Goal: Task Accomplishment & Management: Complete application form

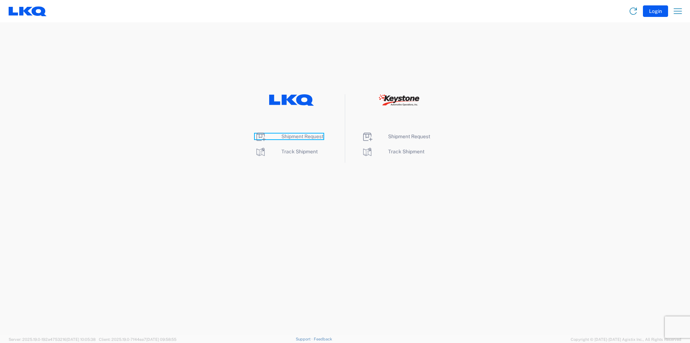
click at [304, 134] on span "Shipment Request" at bounding box center [302, 136] width 42 height 6
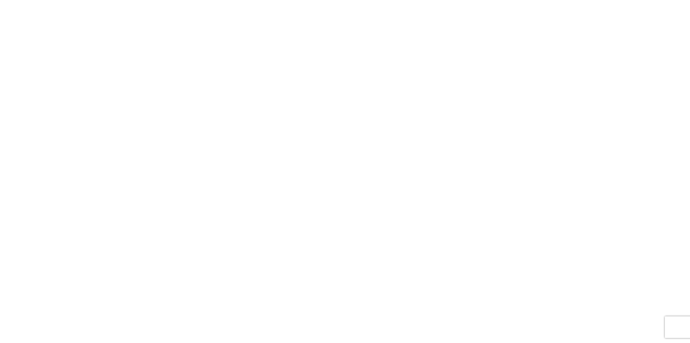
select select "FULL"
select select "LBS"
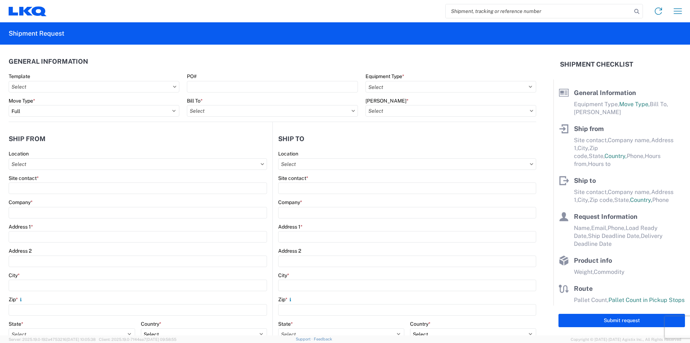
click at [173, 86] on icon at bounding box center [175, 87] width 4 height 2
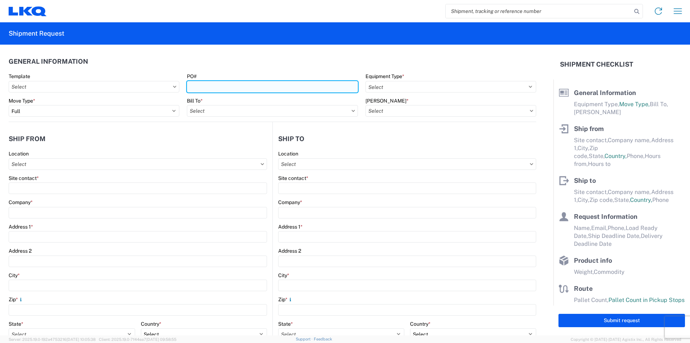
click at [231, 89] on input "PO#" at bounding box center [272, 87] width 171 height 12
type input "1250-9152025"
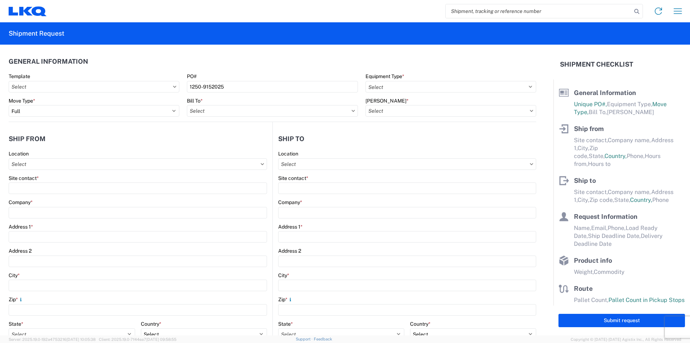
click at [270, 78] on div "PO#" at bounding box center [272, 76] width 171 height 6
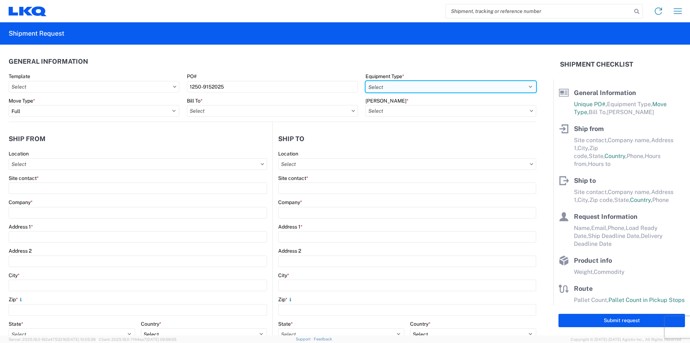
click at [445, 88] on select "Select 53’ Dry Van Flatbed Dropdeck (van) Lowboy (flatbed) Rail" at bounding box center [451, 87] width 171 height 12
select select "STDV"
click at [366, 81] on select "Select 53’ Dry Van Flatbed Dropdeck (van) Lowboy (flatbed) Rail" at bounding box center [451, 87] width 171 height 12
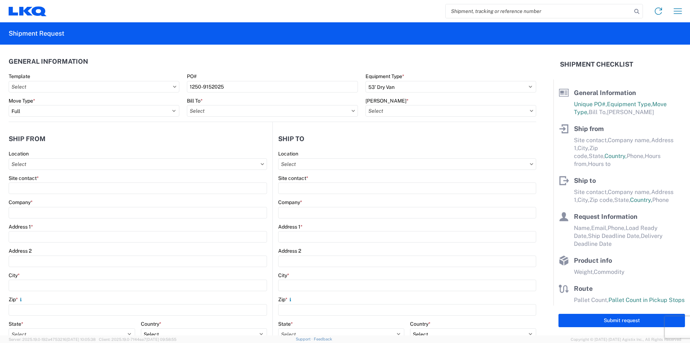
click at [428, 101] on div "[PERSON_NAME] *" at bounding box center [451, 100] width 171 height 6
click at [430, 111] on input "text" at bounding box center [451, 111] width 171 height 12
click at [281, 103] on div "Bill To *" at bounding box center [272, 100] width 171 height 6
click at [281, 112] on input "text" at bounding box center [272, 111] width 171 height 12
type input "1760"
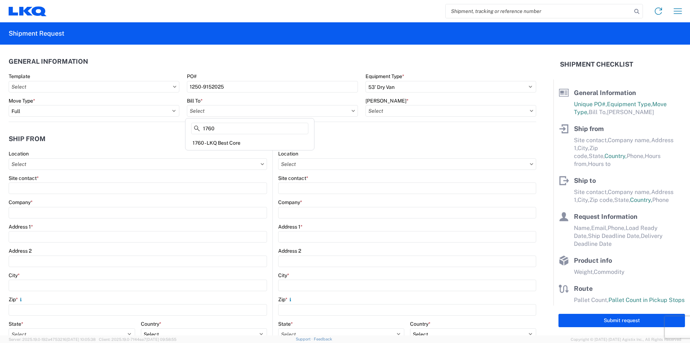
click at [235, 146] on div "1760 - LKQ Best Core" at bounding box center [250, 143] width 126 height 12
type input "1760 - LKQ Best Core"
click at [435, 111] on input "text" at bounding box center [451, 111] width 171 height 12
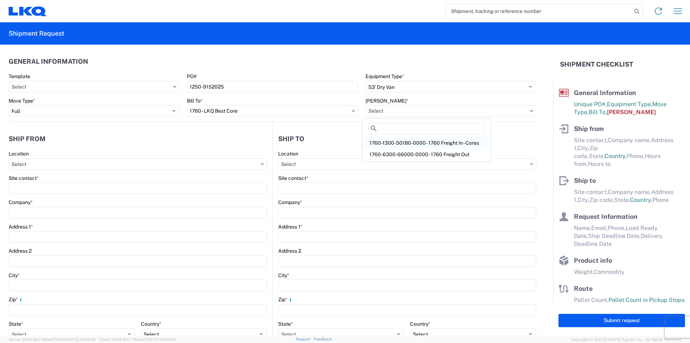
click at [451, 142] on div "1760-1300-50180-0000 - 1760 Freight In - Cores" at bounding box center [427, 143] width 126 height 12
type input "1760-1300-50180-0000 - 1760 Freight In - Cores"
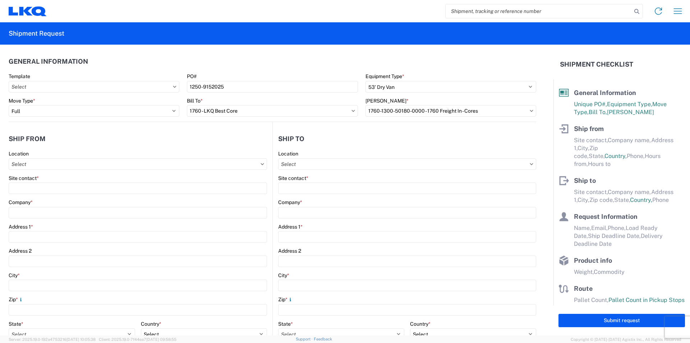
click at [93, 139] on header "Ship from" at bounding box center [141, 138] width 264 height 16
click at [77, 167] on input "text" at bounding box center [138, 164] width 258 height 12
type input "1250"
click at [59, 193] on div "1250 - Self Service [GEOGRAPHIC_DATA]" at bounding box center [73, 196] width 126 height 12
type input "1250 - Self Service [GEOGRAPHIC_DATA]"
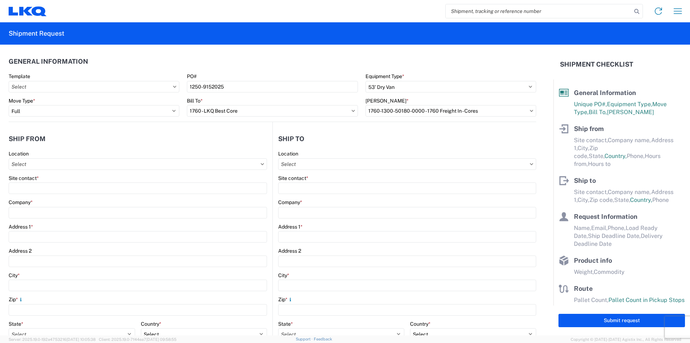
type input "LKQ Corporation"
type input "[STREET_ADDRESS][PERSON_NAME]"
type input "Rockford"
type input "61104"
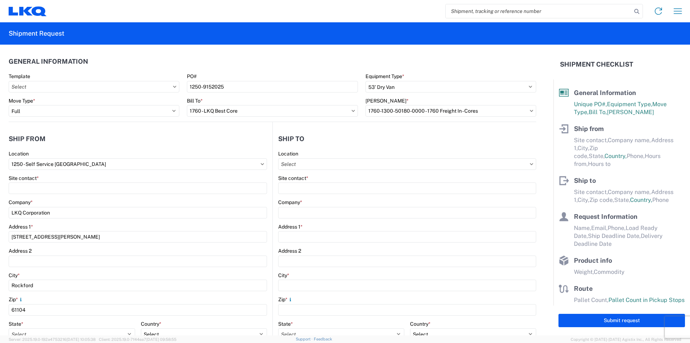
select select "IL"
select select "US"
type input "[PHONE_NUMBER]"
type input "07:00"
type input "17:00"
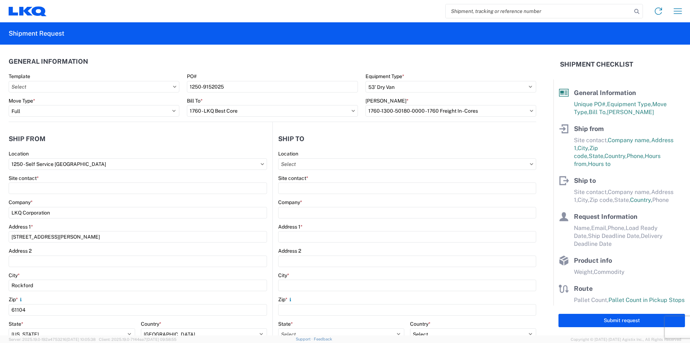
click at [105, 146] on header "Ship from" at bounding box center [141, 138] width 264 height 16
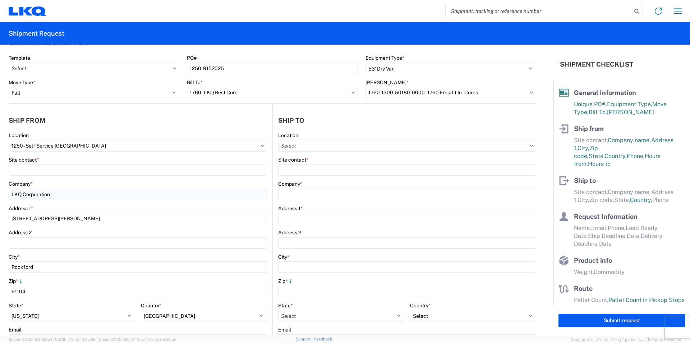
scroll to position [36, 0]
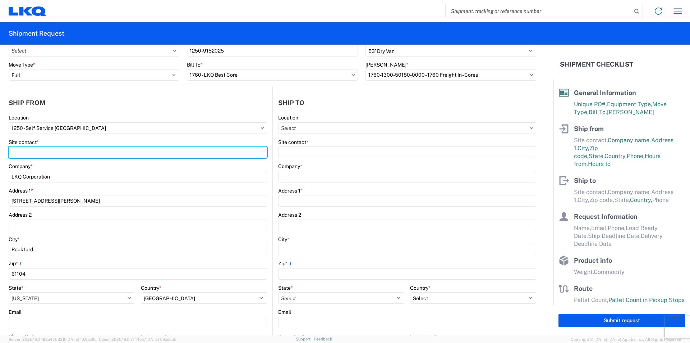
click at [46, 151] on input "Site contact *" at bounding box center [138, 152] width 258 height 12
type input "[PERSON_NAME]"
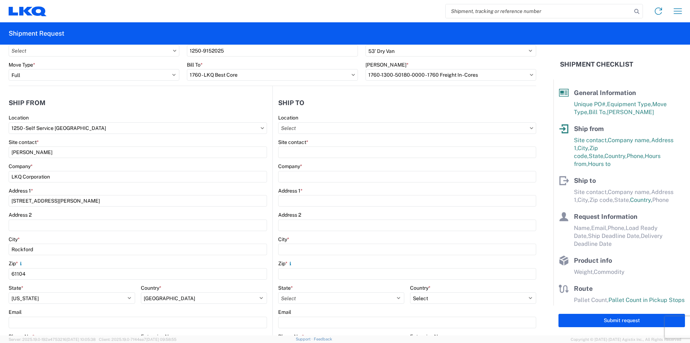
click at [192, 109] on header "Ship from" at bounding box center [141, 103] width 264 height 16
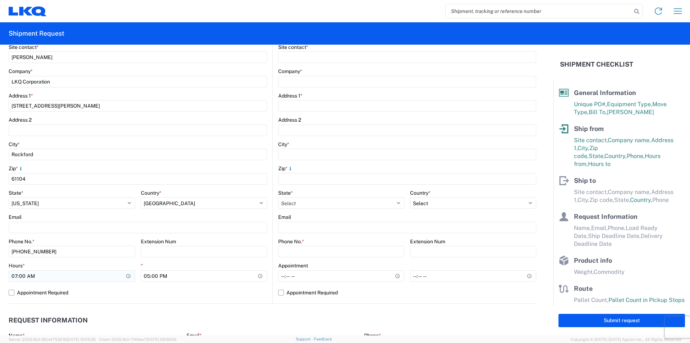
scroll to position [180, 0]
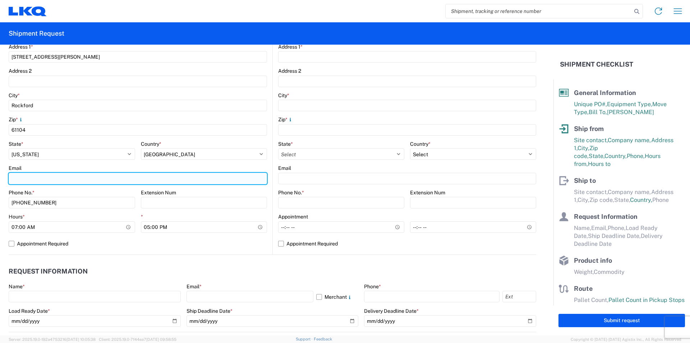
click at [65, 180] on input "Email" at bounding box center [138, 179] width 258 height 12
type input "[EMAIL_ADDRESS][DOMAIN_NAME]"
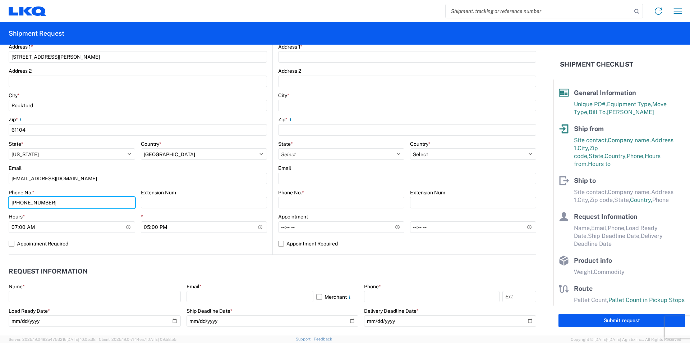
drag, startPoint x: 49, startPoint y: 201, endPoint x: -83, endPoint y: 194, distance: 132.1
click at [0, 194] on html "Home Shipment request Shipment tracking Shipment Request General Information Te…" at bounding box center [345, 171] width 690 height 343
type input "2245801222"
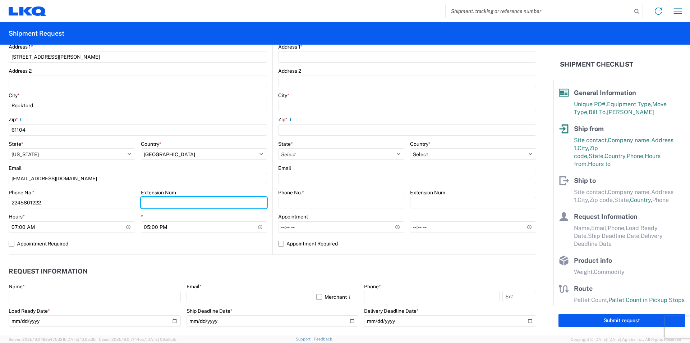
scroll to position [216, 0]
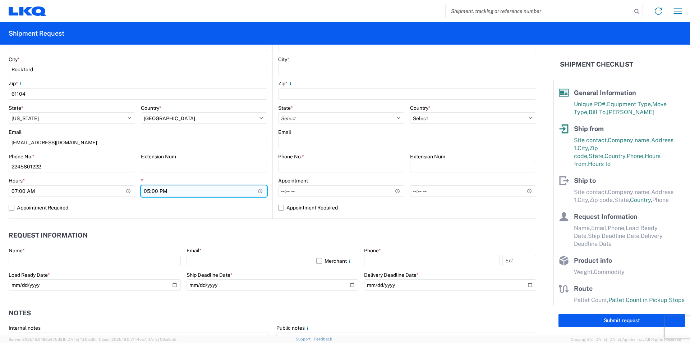
click at [257, 192] on input "17:00" at bounding box center [204, 191] width 127 height 12
type input "14:00"
click at [220, 217] on div "1250 Location 1250 - Self Service Rockford Site contact * [PERSON_NAME] Company…" at bounding box center [138, 77] width 258 height 284
click at [191, 213] on div "1250 Location 1250 - Self Service Rockford Site contact * [PERSON_NAME] Company…" at bounding box center [138, 77] width 258 height 284
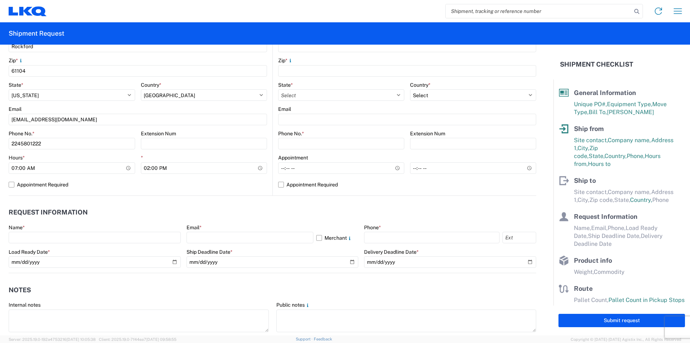
scroll to position [252, 0]
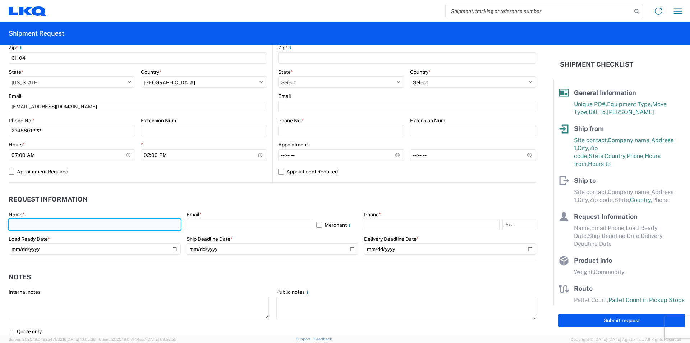
click at [71, 225] on input "text" at bounding box center [95, 225] width 172 height 12
type input "[PERSON_NAME]"
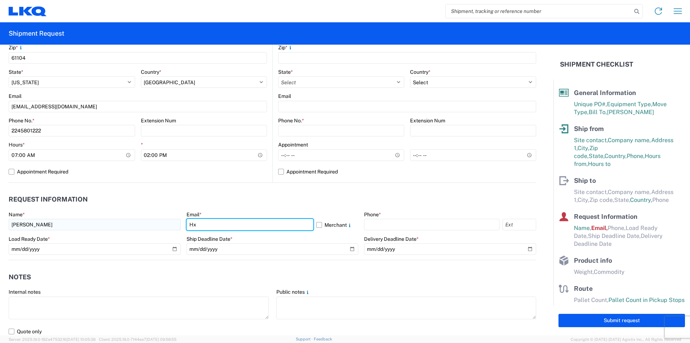
type input "H"
type input "[EMAIL_ADDRESS][DOMAIN_NAME]"
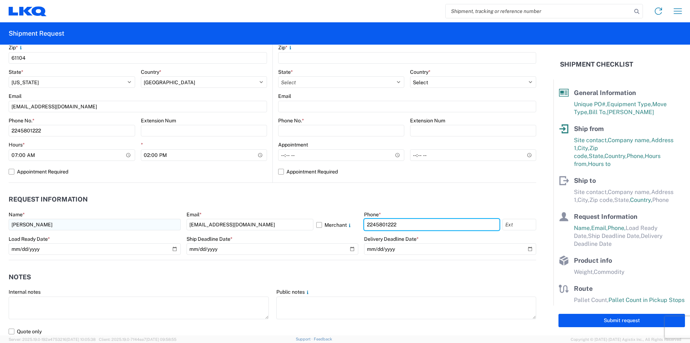
type input "2245801222"
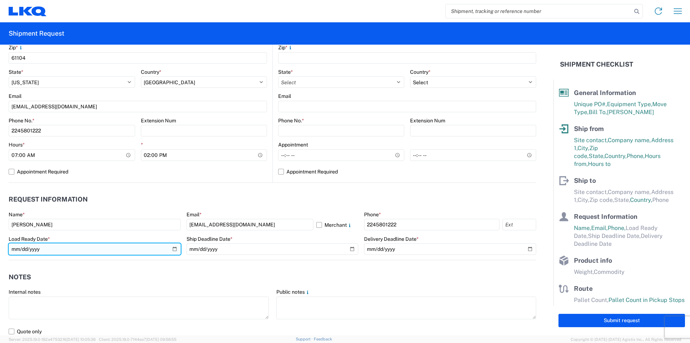
click at [172, 248] on input "date" at bounding box center [95, 249] width 172 height 12
type input "[DATE]"
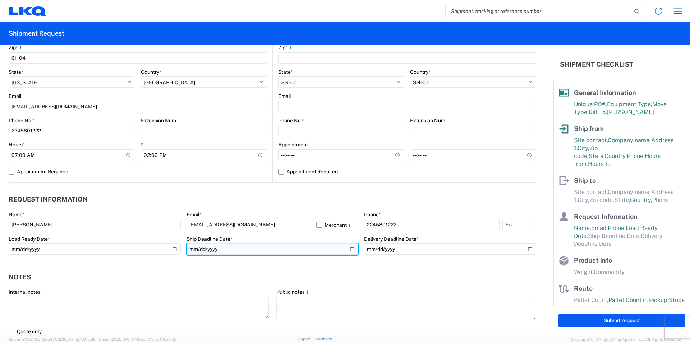
click at [231, 248] on input "date" at bounding box center [273, 249] width 172 height 12
click at [349, 248] on input "date" at bounding box center [273, 249] width 172 height 12
type input "[DATE]"
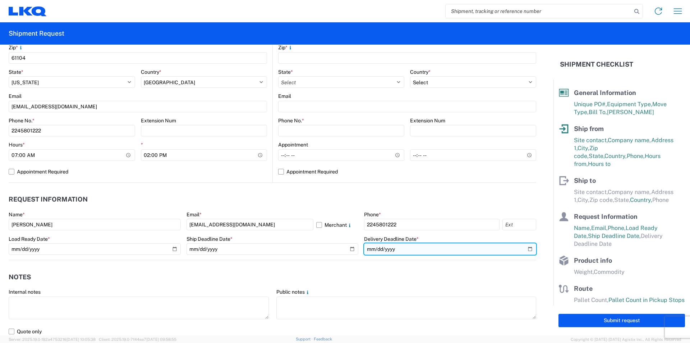
click at [525, 248] on input "date" at bounding box center [450, 249] width 172 height 12
type input "[DATE]"
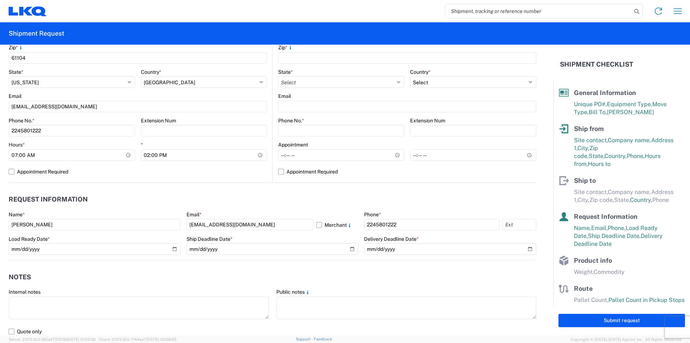
drag, startPoint x: 437, startPoint y: 201, endPoint x: 432, endPoint y: 201, distance: 4.7
click at [435, 201] on header "Request Information" at bounding box center [273, 199] width 528 height 16
click at [177, 268] on agx-notes "Notes Internal notes Public notes Quote only" at bounding box center [273, 298] width 528 height 77
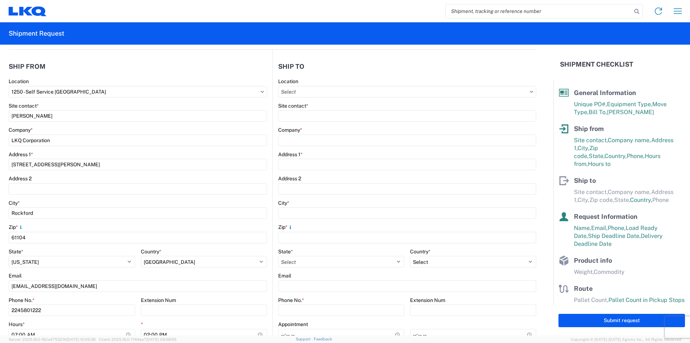
scroll to position [0, 0]
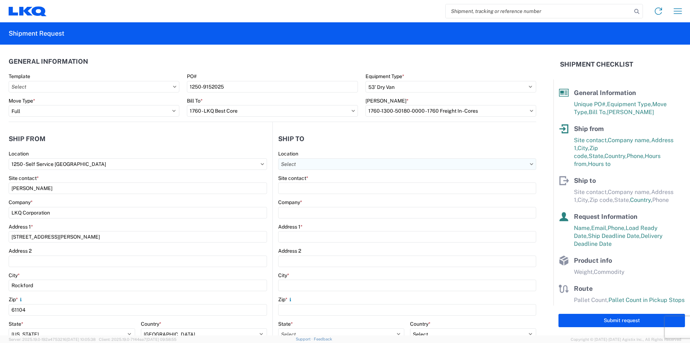
click at [315, 167] on input "text" at bounding box center [407, 164] width 258 height 12
type input "1760"
click at [304, 195] on div "1760 - LKQ Best Core" at bounding box center [340, 196] width 126 height 12
type input "1760 - LKQ Best Core"
type input "LKQ Corporation"
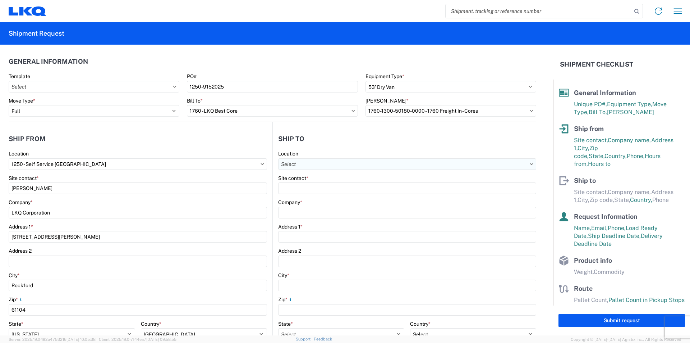
type input "[STREET_ADDRESS]"
type input "[GEOGRAPHIC_DATA]"
type input "77038"
select select "[GEOGRAPHIC_DATA]"
select select "US"
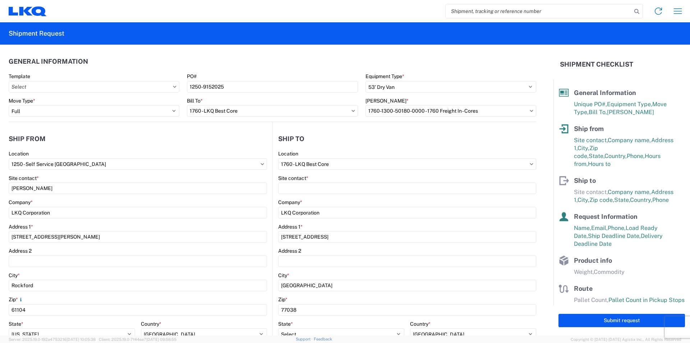
click at [353, 142] on header "Ship to" at bounding box center [404, 138] width 263 height 16
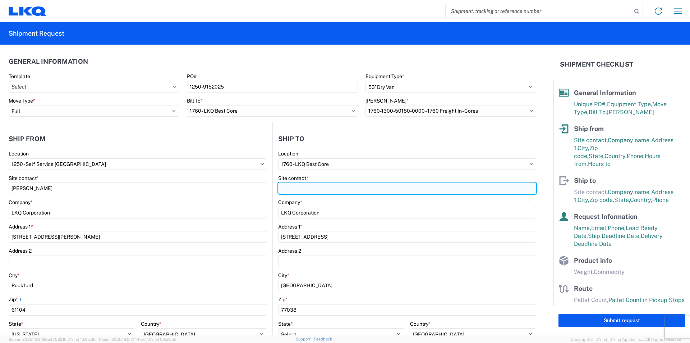
click at [297, 187] on input "Site contact *" at bounding box center [407, 188] width 258 height 12
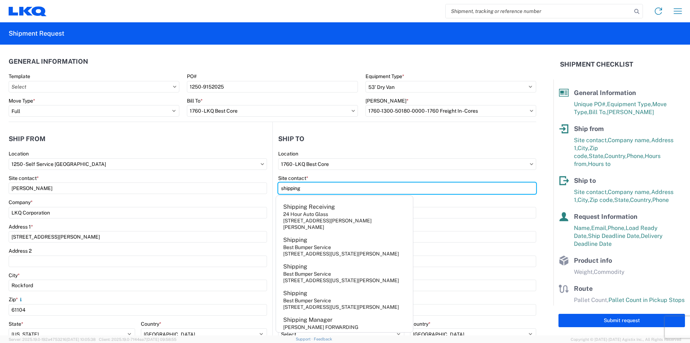
type input "shipping"
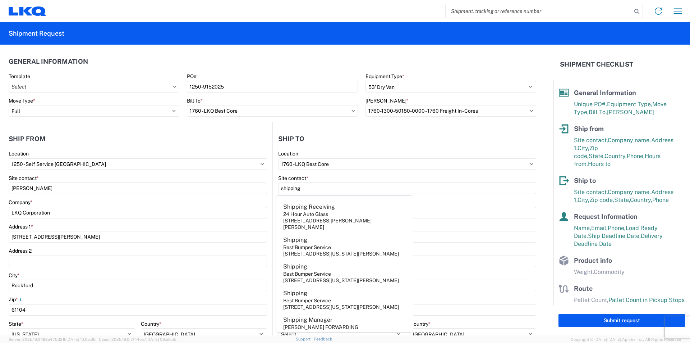
click at [333, 141] on header "Ship to" at bounding box center [404, 138] width 263 height 16
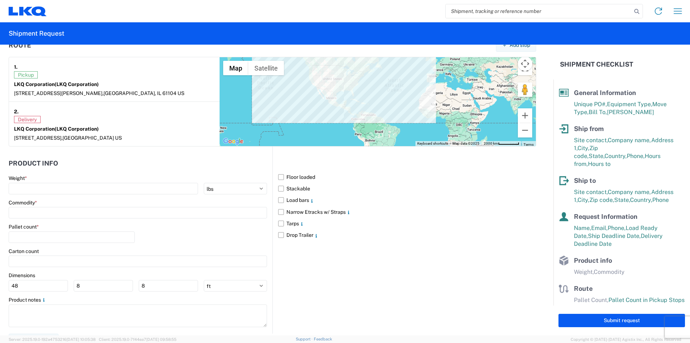
scroll to position [572, 0]
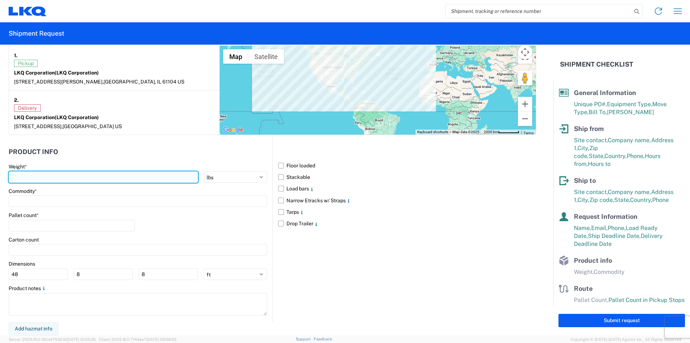
click at [92, 176] on input "number" at bounding box center [103, 177] width 189 height 12
type input "40000"
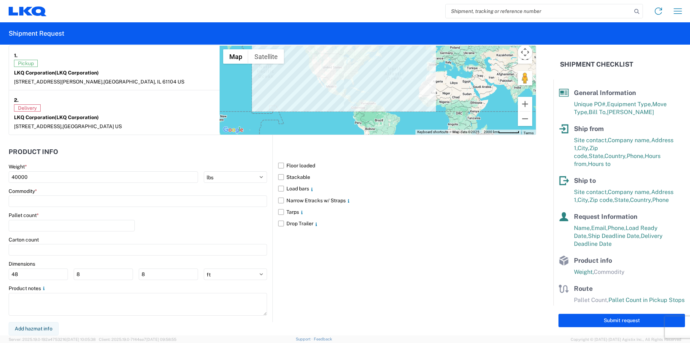
click at [201, 147] on header "Product Info" at bounding box center [141, 151] width 264 height 16
click at [56, 202] on input at bounding box center [138, 201] width 258 height 12
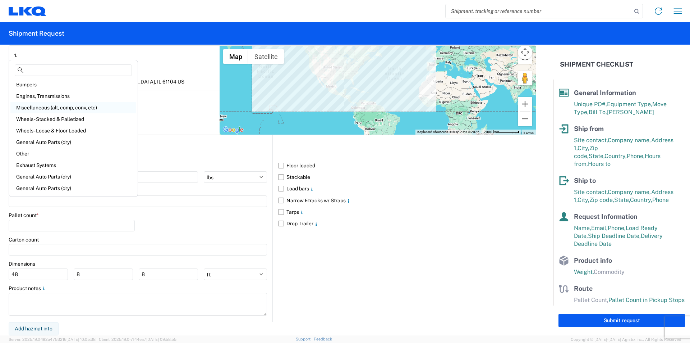
click at [84, 109] on div "Miscellaneous (alt, comp, conv, etc)" at bounding box center [73, 108] width 126 height 12
type input "Miscellaneous (alt, comp, conv, etc)"
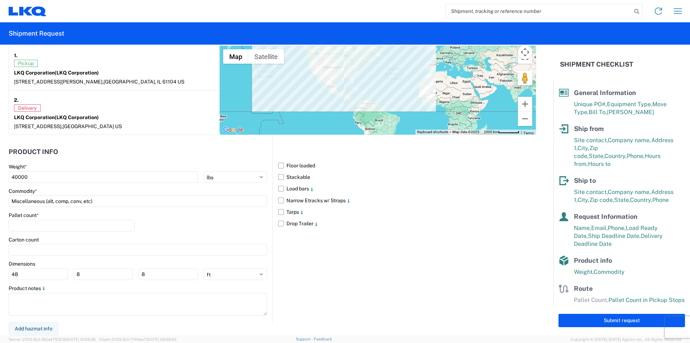
click at [165, 217] on div "Pallet count *" at bounding box center [138, 224] width 258 height 24
click at [52, 227] on input "number" at bounding box center [72, 226] width 126 height 12
type input "32"
click at [202, 234] on div "Pallet count * 32" at bounding box center [138, 224] width 258 height 24
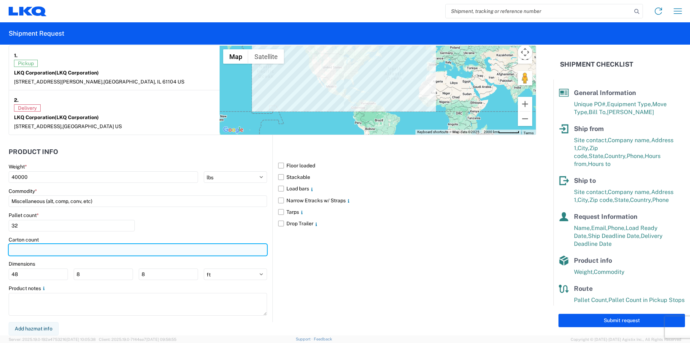
click at [97, 253] on input "number" at bounding box center [138, 250] width 258 height 12
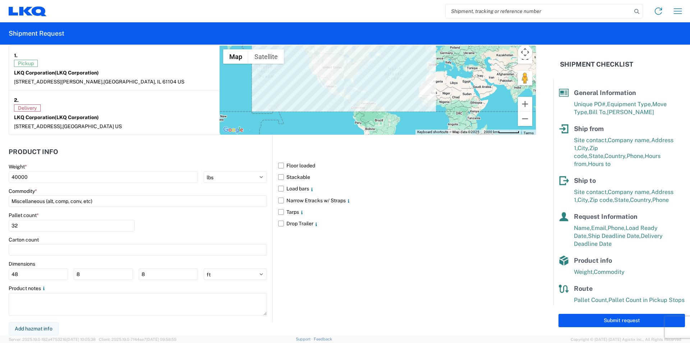
click at [189, 229] on div "Pallet count * 32" at bounding box center [138, 224] width 258 height 24
click at [233, 228] on div "Pallet count * 32" at bounding box center [138, 224] width 258 height 24
drag, startPoint x: 282, startPoint y: 164, endPoint x: 280, endPoint y: 170, distance: 6.5
click at [282, 165] on label "Floor loaded" at bounding box center [407, 166] width 258 height 12
click at [0, 0] on input "Floor loaded" at bounding box center [0, 0] width 0 height 0
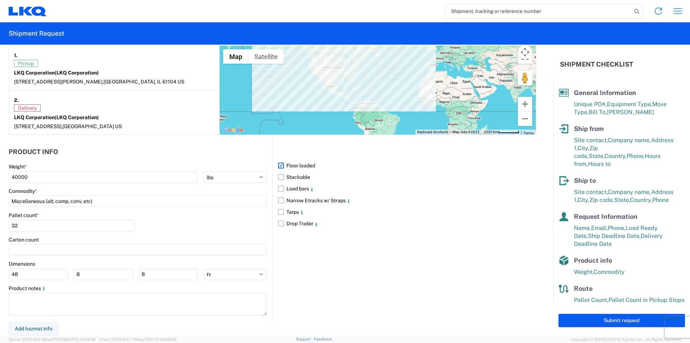
drag, startPoint x: 279, startPoint y: 178, endPoint x: 278, endPoint y: 182, distance: 4.5
click at [279, 178] on label "Stackable" at bounding box center [407, 177] width 258 height 12
click at [0, 0] on input "Stackable" at bounding box center [0, 0] width 0 height 0
click at [278, 188] on label "Load bars" at bounding box center [407, 189] width 258 height 12
click at [0, 0] on input "Load bars" at bounding box center [0, 0] width 0 height 0
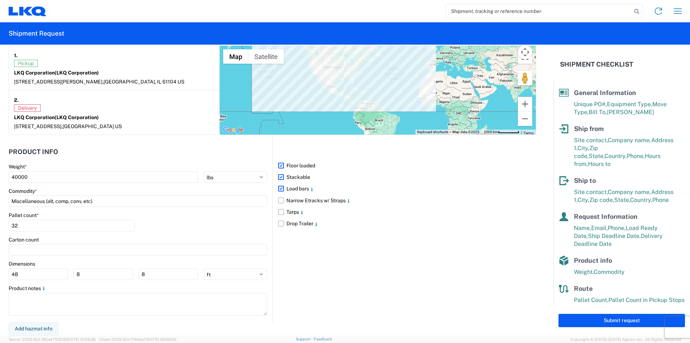
click at [242, 152] on header "Product Info" at bounding box center [141, 151] width 264 height 16
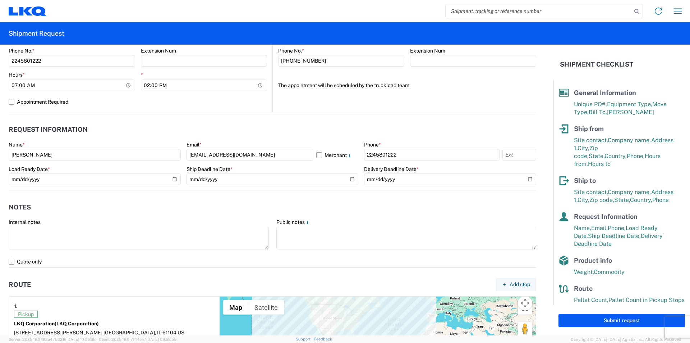
scroll to position [431, 0]
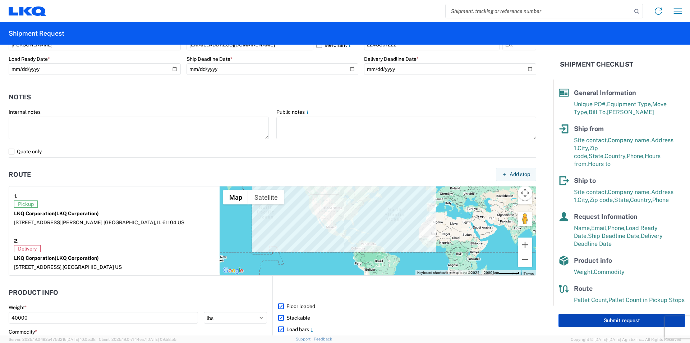
click at [594, 318] on button "Submit request" at bounding box center [622, 319] width 127 height 13
select select "IL"
select select "US"
select select "[GEOGRAPHIC_DATA]"
select select "US"
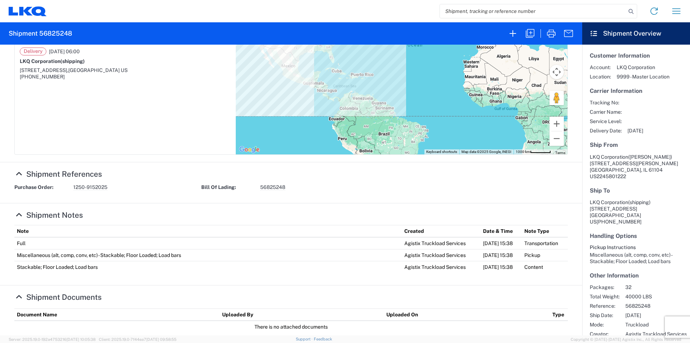
scroll to position [170, 0]
